Goal: Information Seeking & Learning: Understand process/instructions

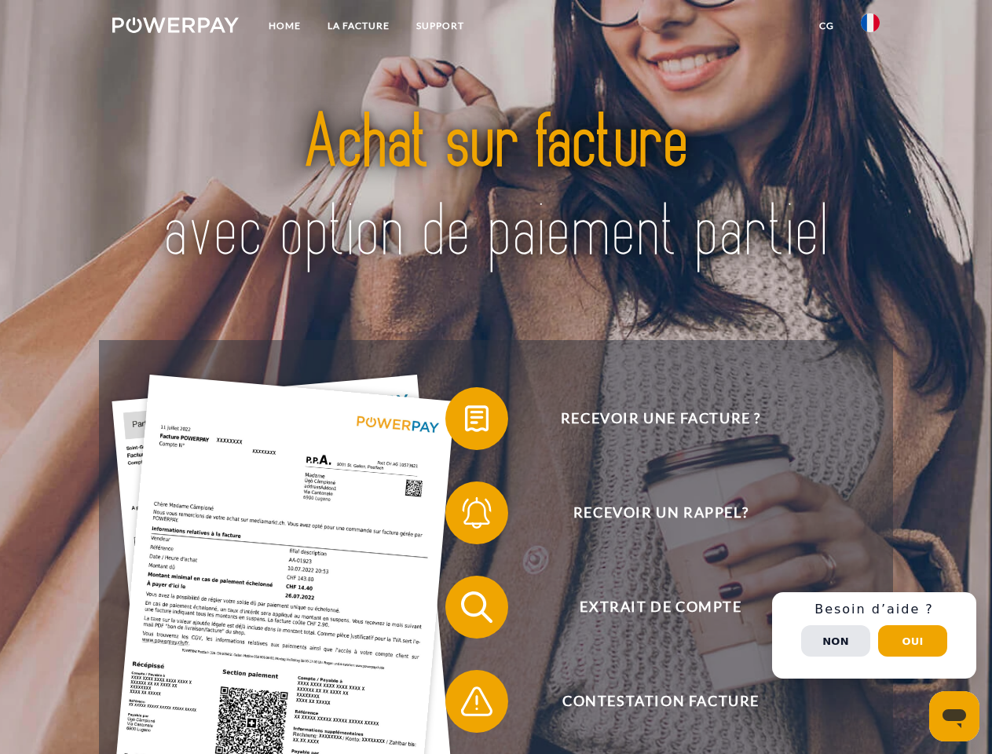
click at [175, 27] on img at bounding box center [175, 25] width 126 height 16
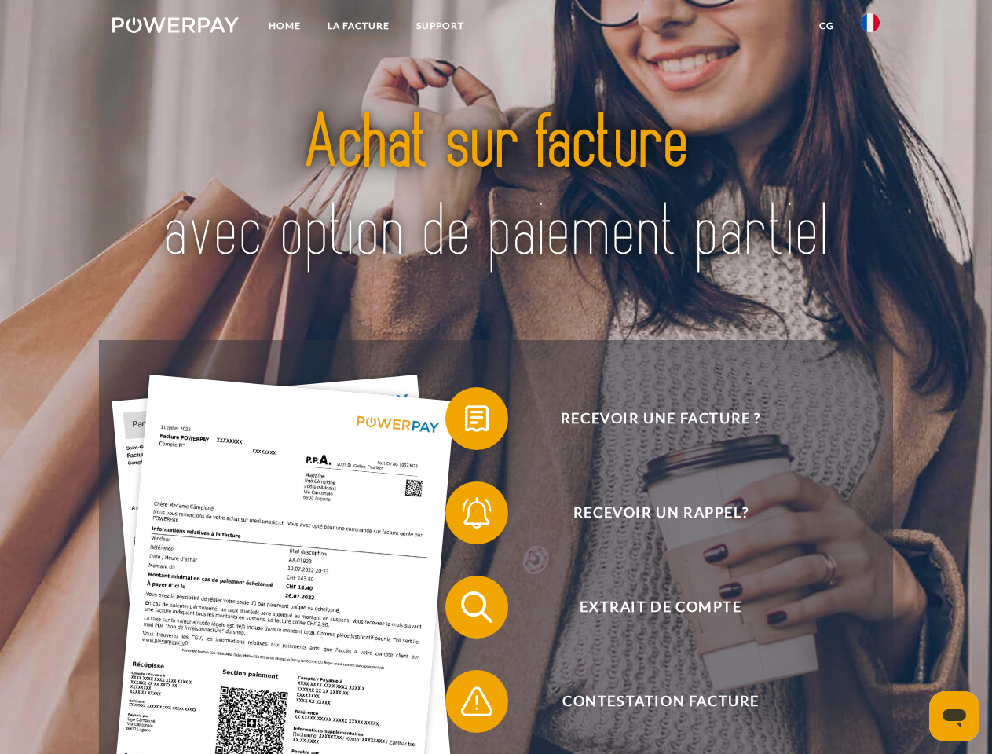
click at [870, 27] on img at bounding box center [869, 22] width 19 height 19
click at [826, 26] on link "CG" at bounding box center [826, 26] width 42 height 28
click at [465, 422] on span at bounding box center [453, 418] width 79 height 79
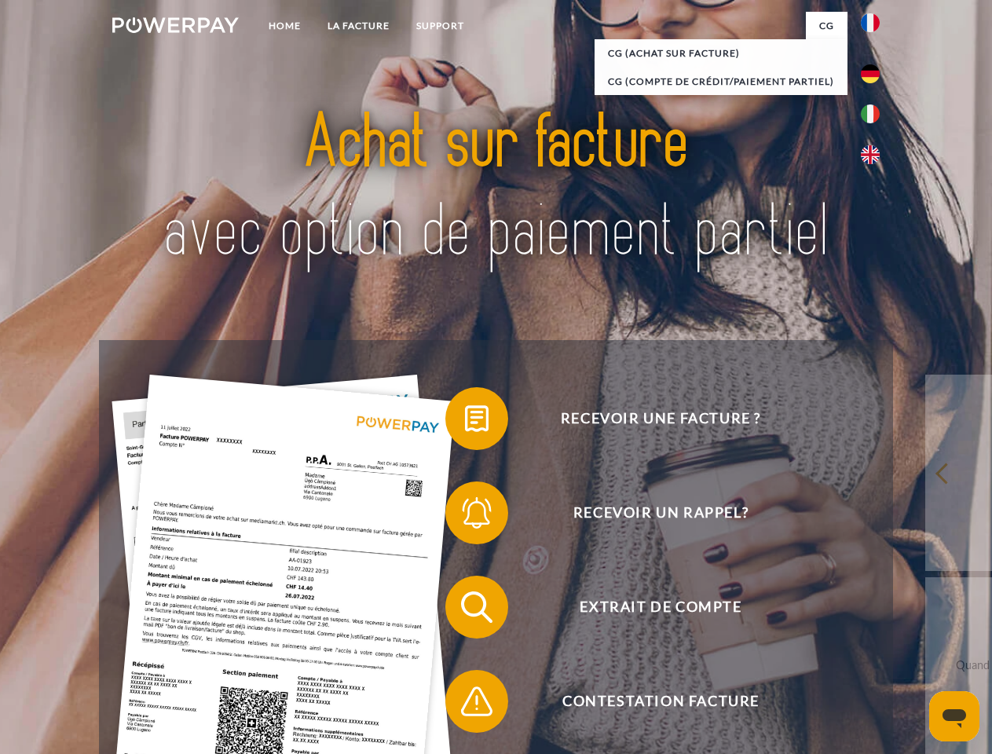
click at [465, 516] on span at bounding box center [453, 512] width 79 height 79
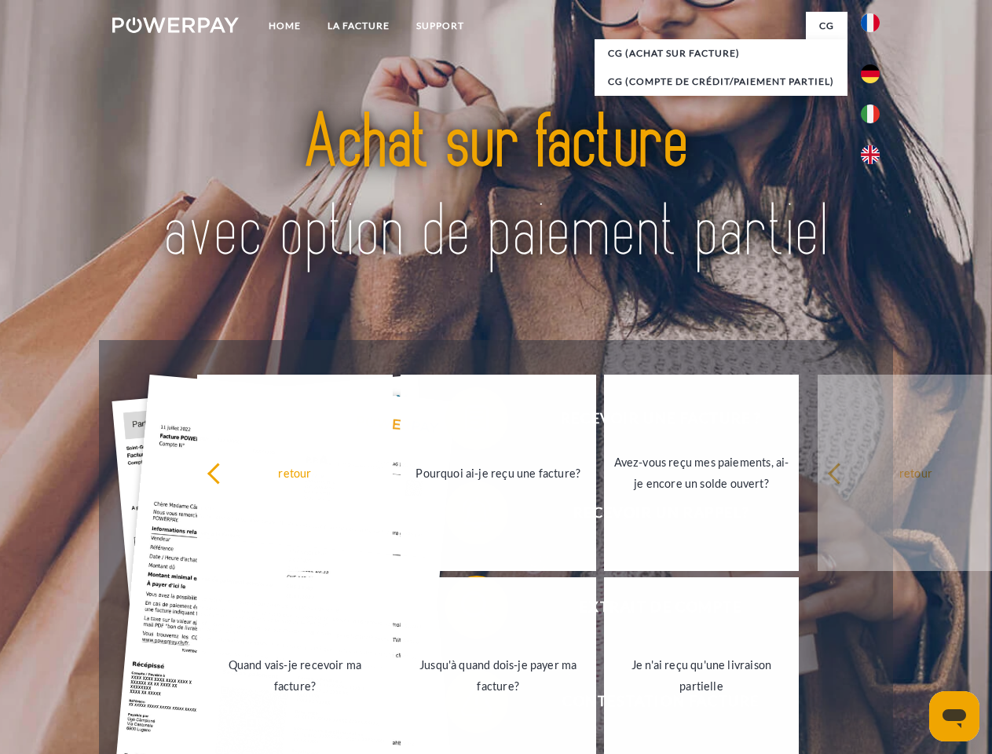
click at [465, 610] on link "Jusqu'à quand dois-je payer ma facture?" at bounding box center [497, 675] width 195 height 196
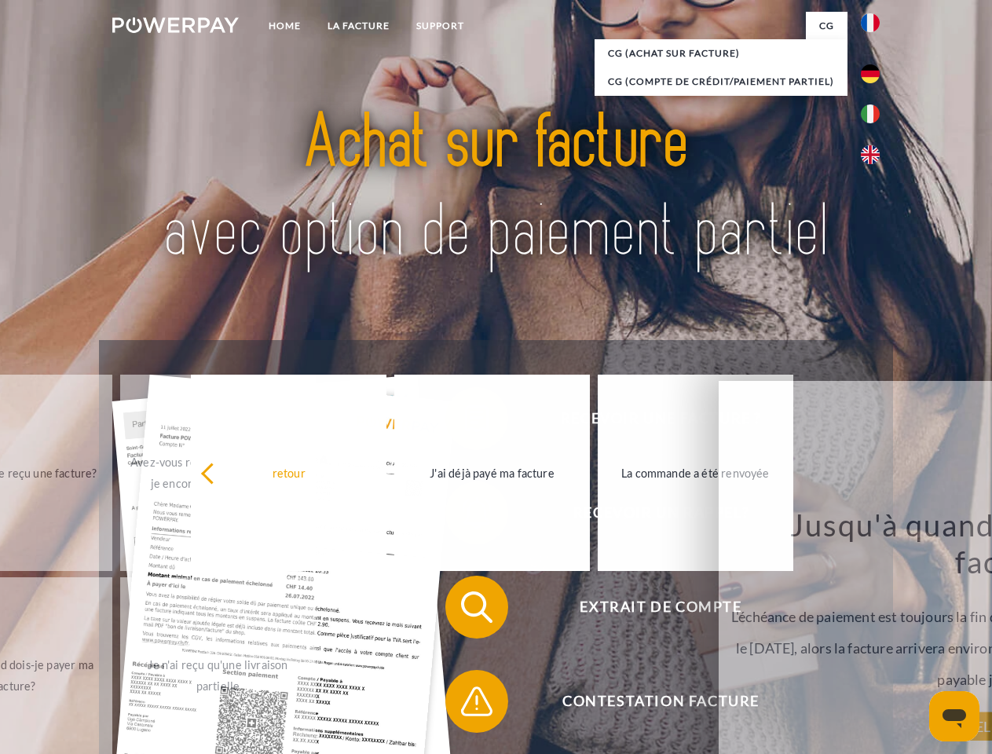
click at [465, 704] on span at bounding box center [453, 701] width 79 height 79
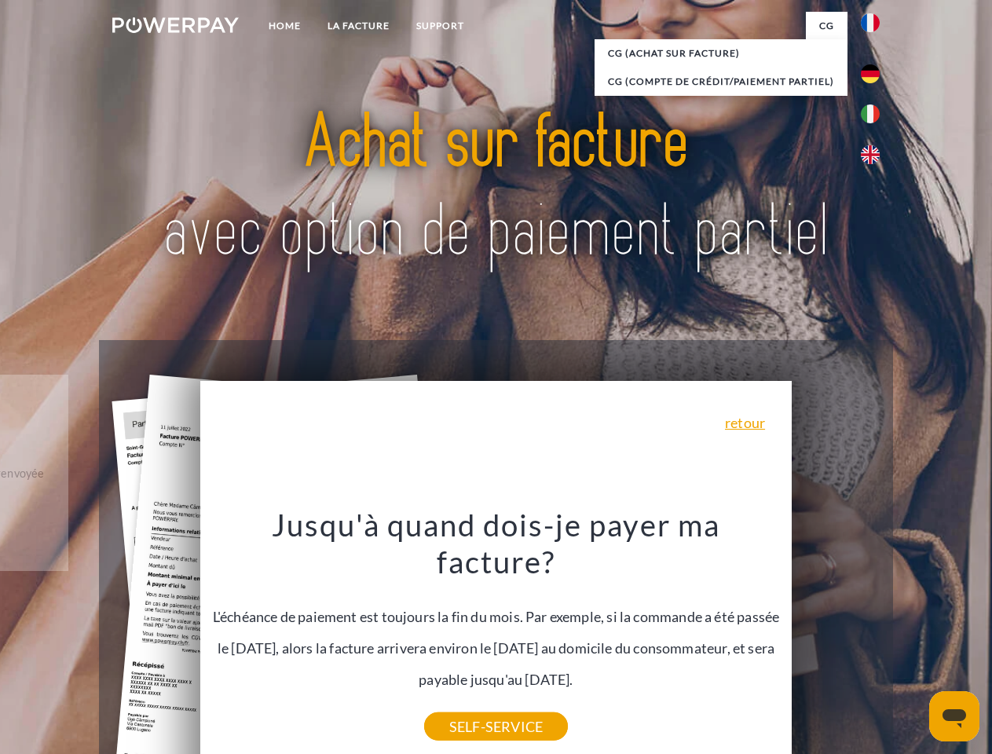
click at [874, 635] on div "Recevoir une facture ? Recevoir un rappel? Extrait de compte retour" at bounding box center [495, 654] width 793 height 628
click at [835, 638] on span "Extrait de compte" at bounding box center [660, 606] width 385 height 63
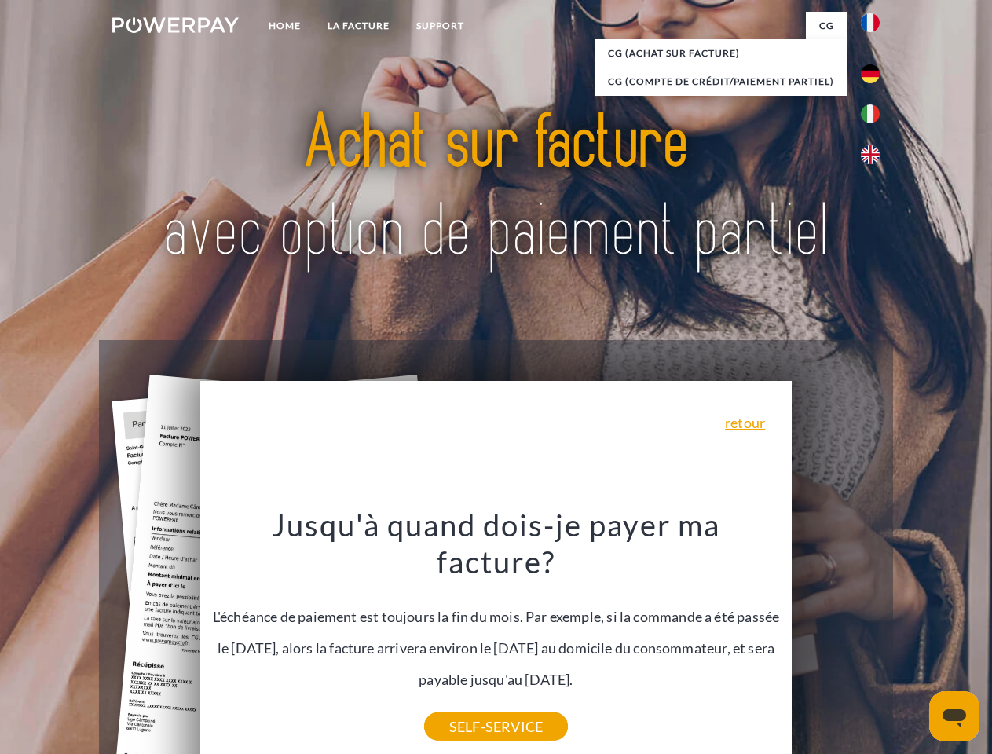
click at [912, 641] on header "Home LA FACTURE Support" at bounding box center [496, 542] width 992 height 1084
